Goal: Task Accomplishment & Management: Use online tool/utility

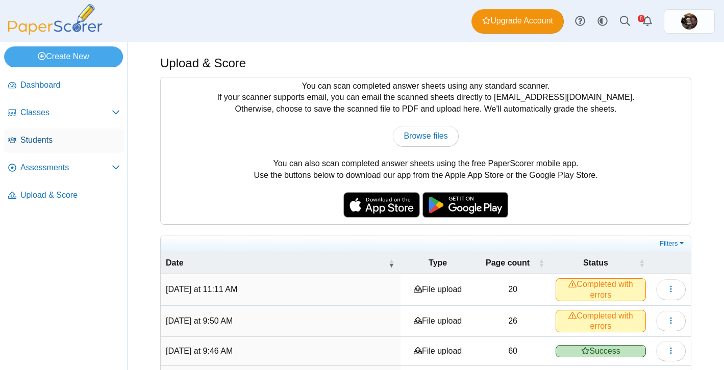
click at [46, 135] on span "Students" at bounding box center [70, 140] width 100 height 11
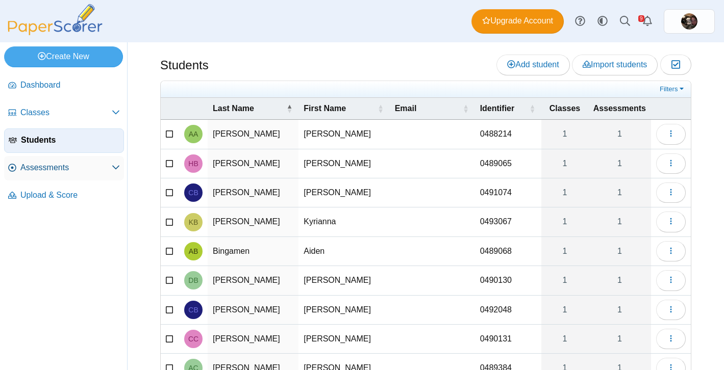
click at [41, 167] on span "Assessments" at bounding box center [65, 167] width 91 height 11
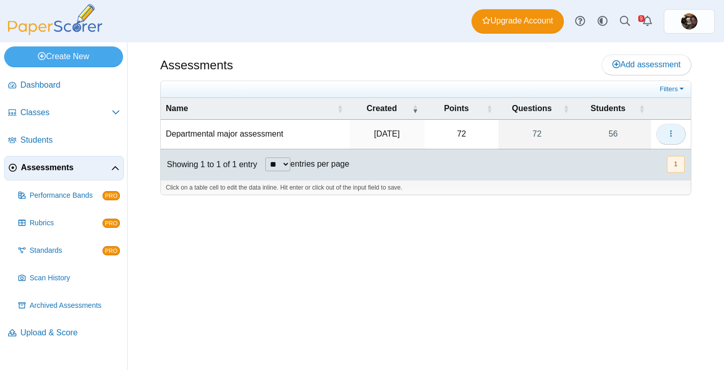
click at [677, 131] on button "button" at bounding box center [671, 134] width 30 height 20
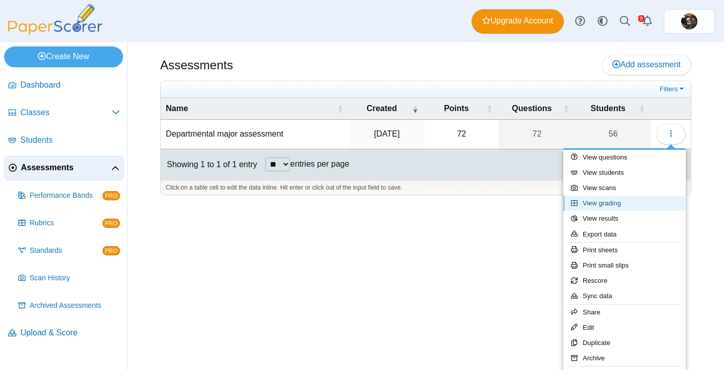
click at [608, 203] on link "View grading" at bounding box center [624, 203] width 122 height 15
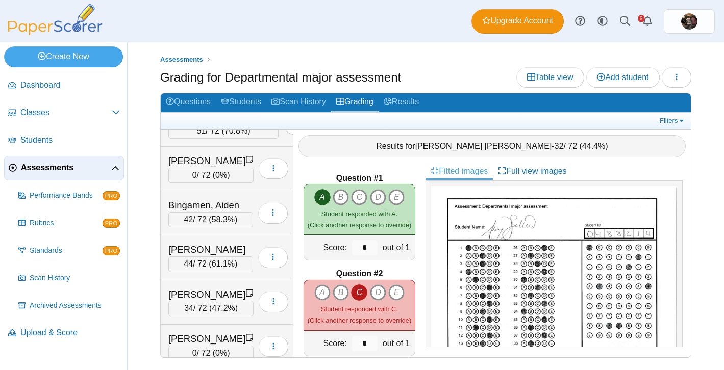
scroll to position [119, 0]
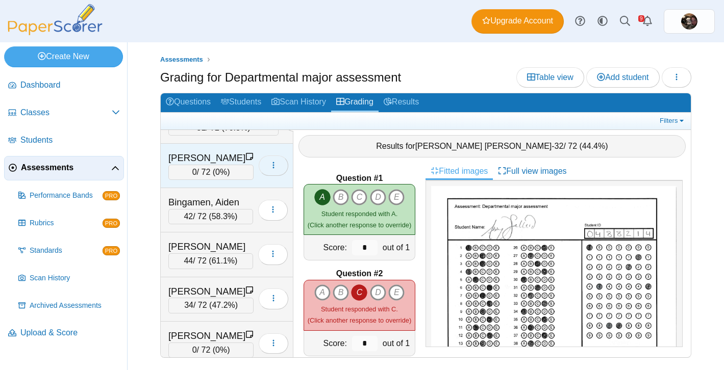
click at [270, 157] on button "button" at bounding box center [274, 166] width 30 height 20
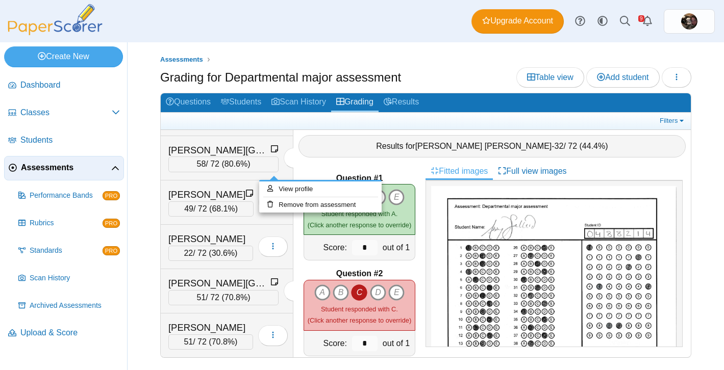
scroll to position [2005, 0]
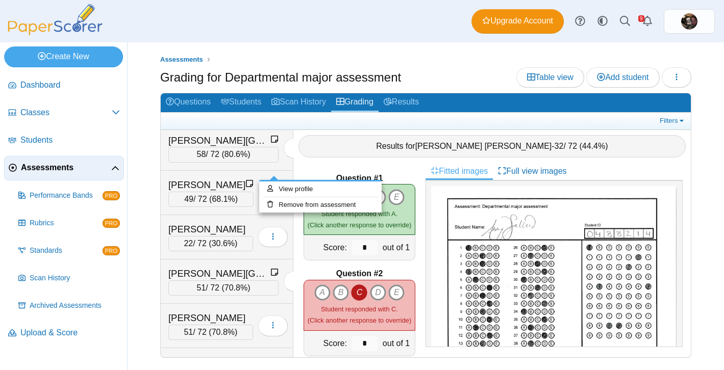
click at [393, 171] on div "Question #1 A B C D" at bounding box center [359, 260] width 132 height 195
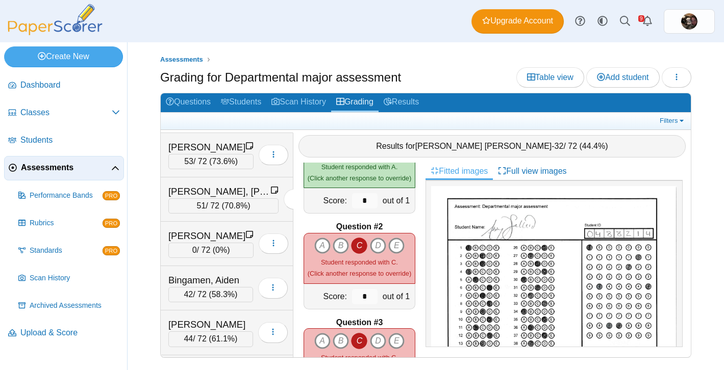
scroll to position [0, 0]
